Goal: Task Accomplishment & Management: Use online tool/utility

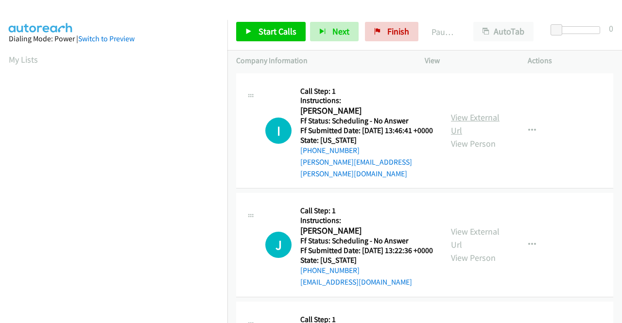
click at [474, 117] on link "View External Url" at bounding box center [475, 124] width 49 height 24
click at [486, 237] on link "View External Url" at bounding box center [475, 238] width 49 height 24
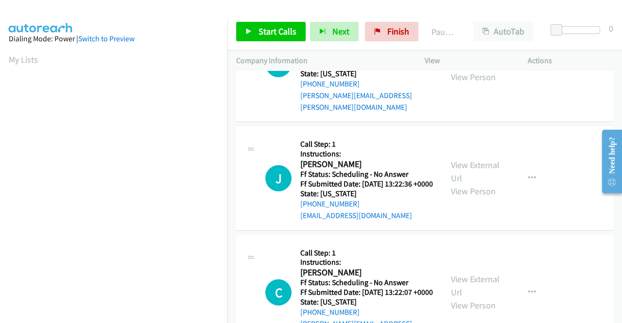
scroll to position [97, 0]
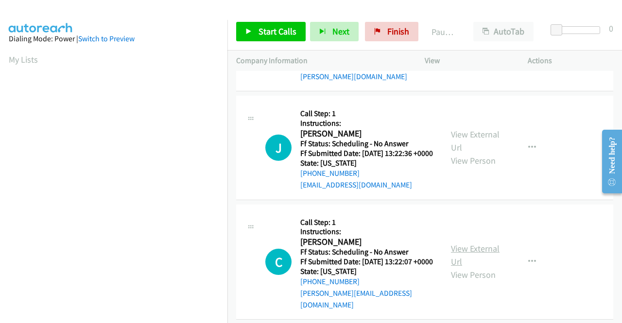
click at [480, 255] on link "View External Url" at bounding box center [475, 255] width 49 height 24
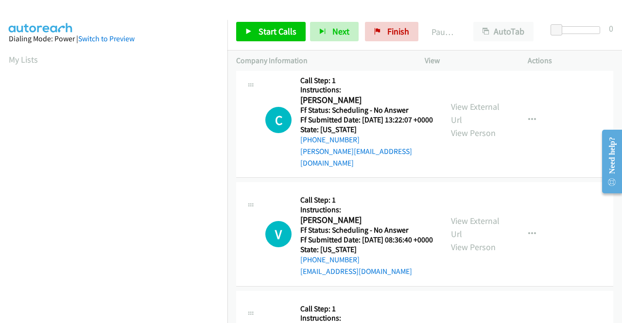
scroll to position [243, 0]
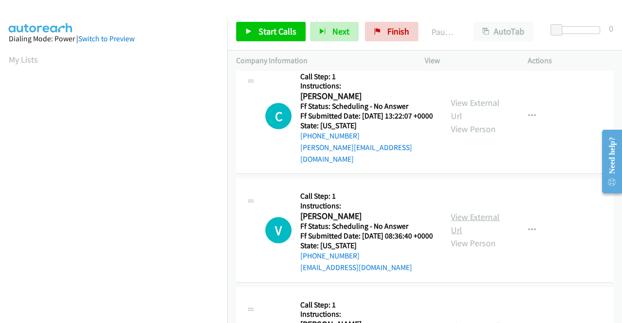
click at [466, 230] on link "View External Url" at bounding box center [475, 223] width 49 height 24
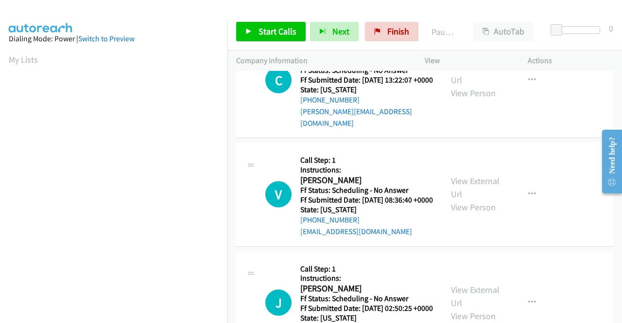
scroll to position [340, 0]
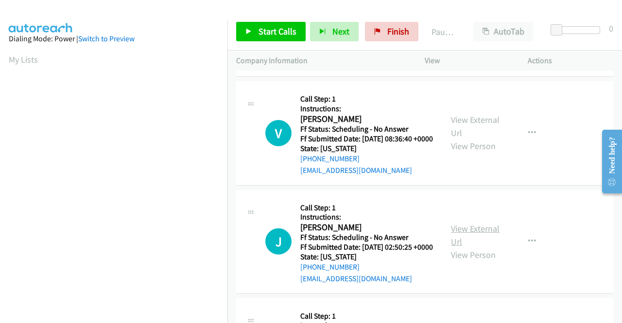
click at [476, 247] on link "View External Url" at bounding box center [475, 235] width 49 height 24
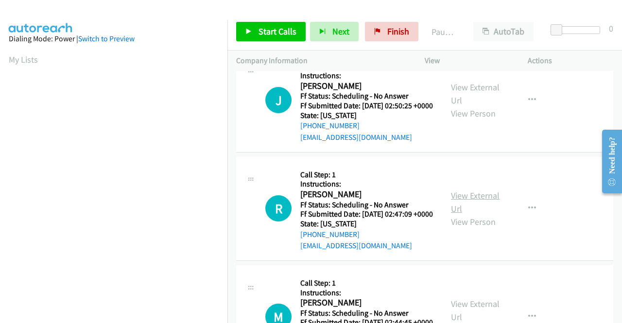
scroll to position [486, 0]
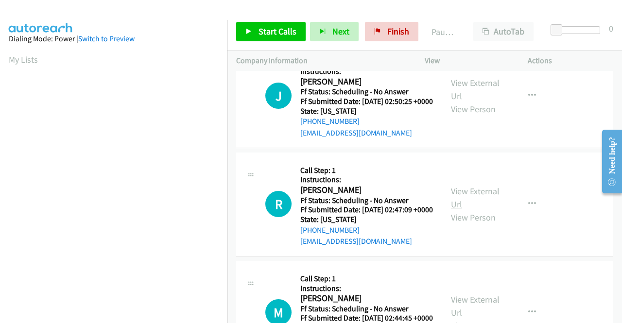
click at [480, 210] on link "View External Url" at bounding box center [475, 198] width 49 height 24
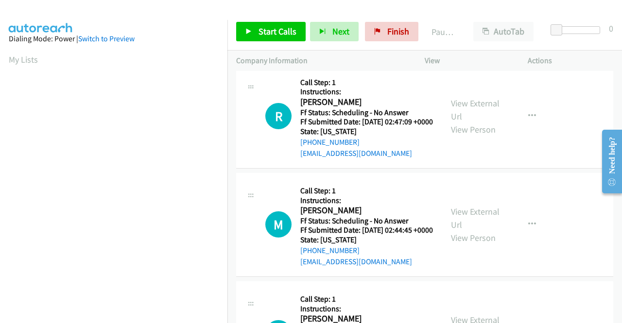
scroll to position [583, 0]
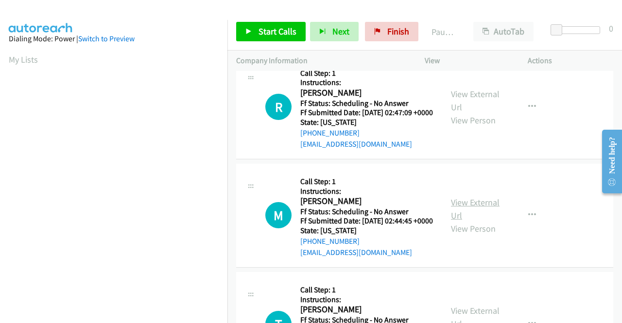
click at [479, 221] on link "View External Url" at bounding box center [475, 209] width 49 height 24
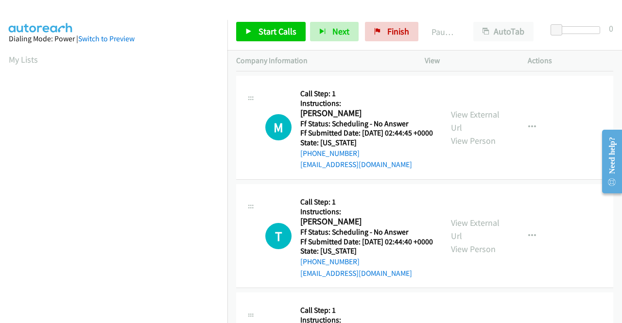
scroll to position [680, 0]
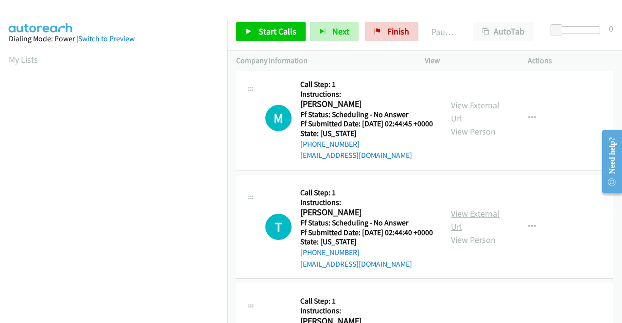
click at [478, 232] on link "View External Url" at bounding box center [475, 220] width 49 height 24
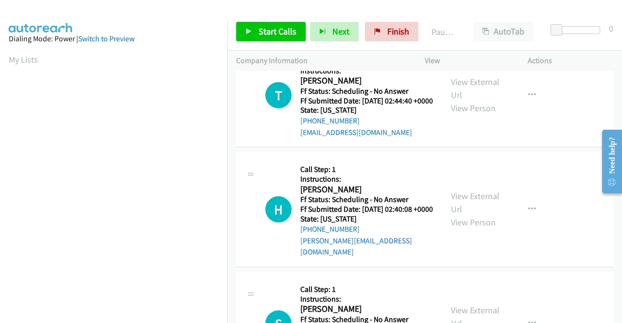
scroll to position [826, 0]
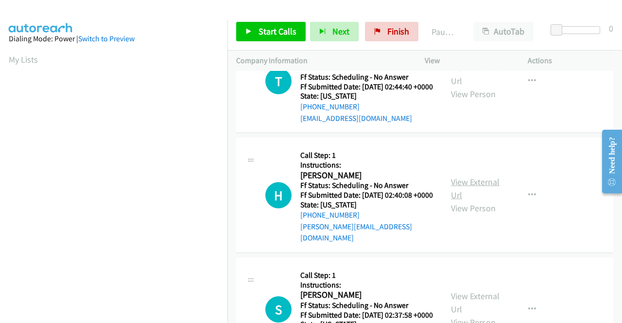
click at [456, 201] on link "View External Url" at bounding box center [475, 188] width 49 height 24
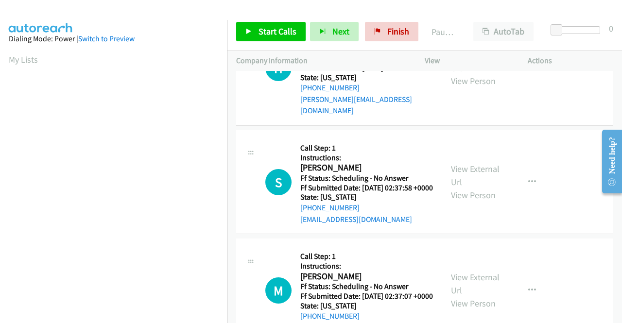
scroll to position [972, 0]
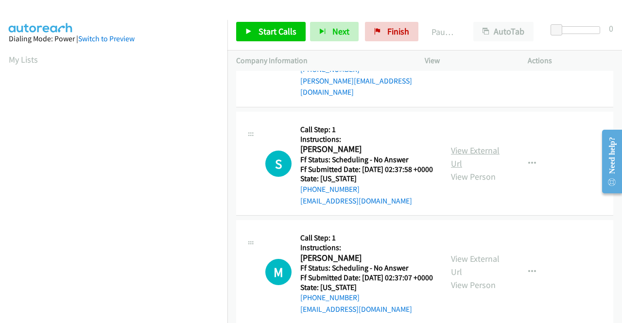
click at [466, 169] on link "View External Url" at bounding box center [475, 157] width 49 height 24
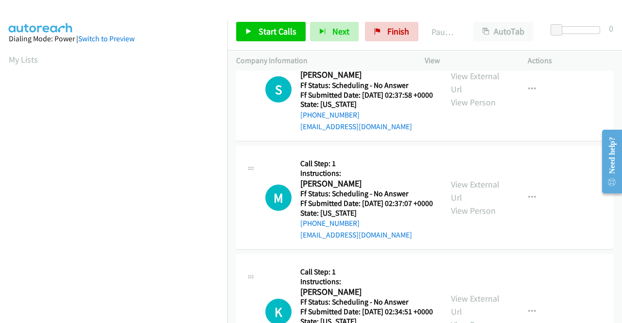
scroll to position [1069, 0]
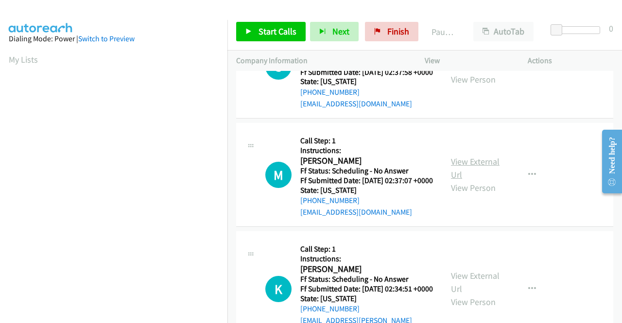
click at [477, 194] on div "View External Url View Person" at bounding box center [476, 174] width 51 height 39
click at [479, 180] on link "View External Url" at bounding box center [475, 168] width 49 height 24
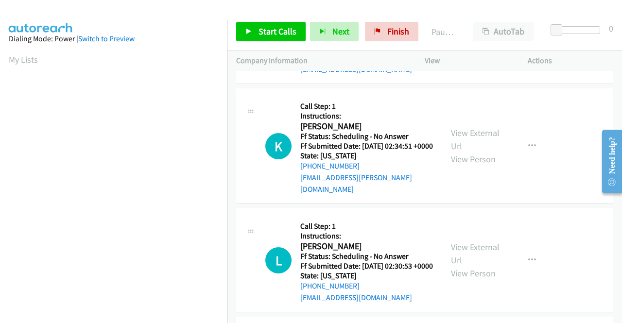
scroll to position [1215, 0]
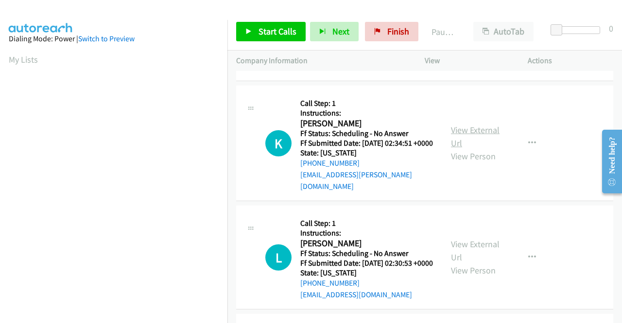
click at [467, 149] on link "View External Url" at bounding box center [475, 136] width 49 height 24
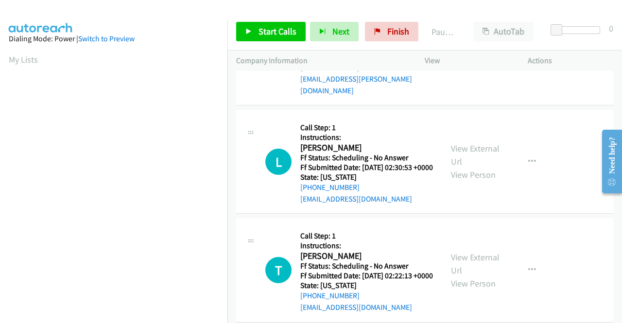
scroll to position [1312, 0]
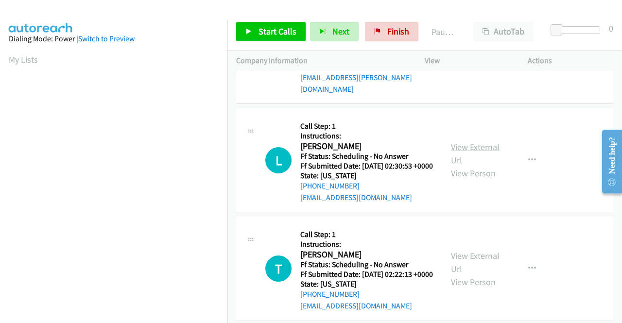
click at [469, 166] on link "View External Url" at bounding box center [475, 153] width 49 height 24
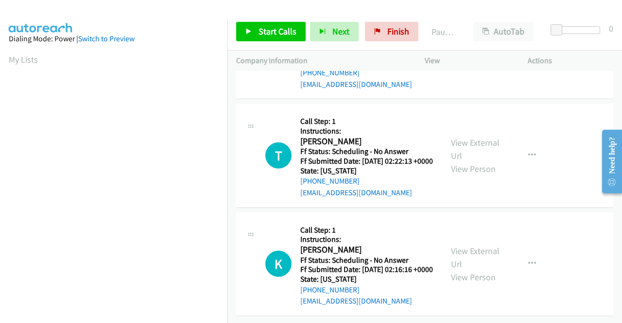
scroll to position [1458, 0]
click at [469, 161] on link "View External Url" at bounding box center [475, 149] width 49 height 24
click at [455, 245] on link "View External Url" at bounding box center [475, 257] width 49 height 24
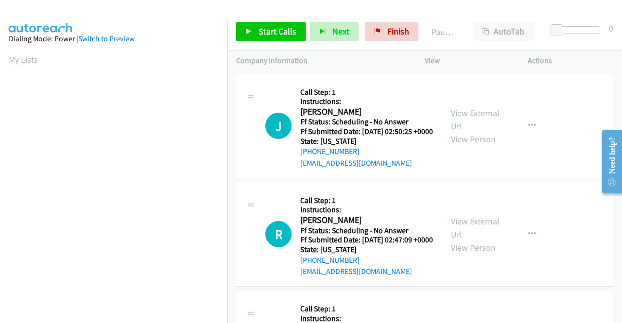
scroll to position [0, 0]
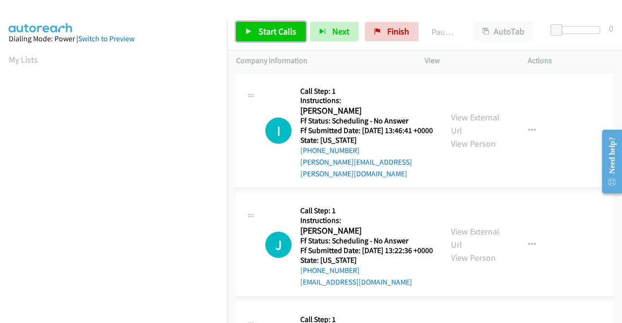
click at [293, 33] on span "Start Calls" at bounding box center [278, 31] width 38 height 11
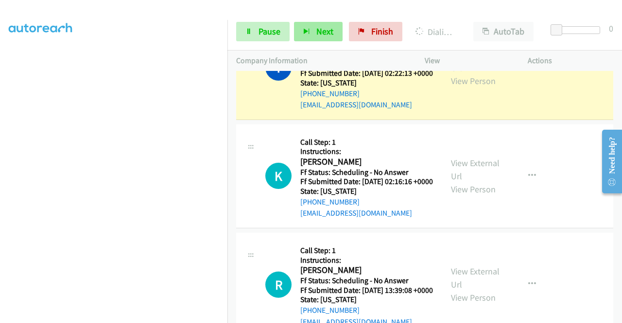
scroll to position [1798, 0]
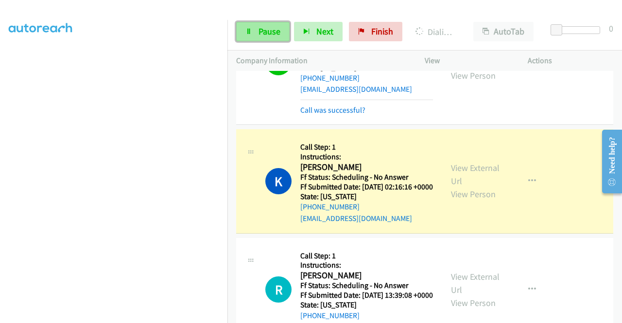
click at [268, 36] on span "Pause" at bounding box center [270, 31] width 22 height 11
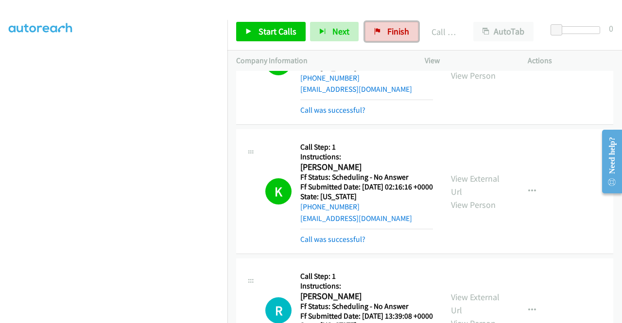
drag, startPoint x: 405, startPoint y: 35, endPoint x: 353, endPoint y: 55, distance: 55.1
click at [405, 35] on span "Finish" at bounding box center [398, 31] width 22 height 11
